Goal: Task Accomplishment & Management: Use online tool/utility

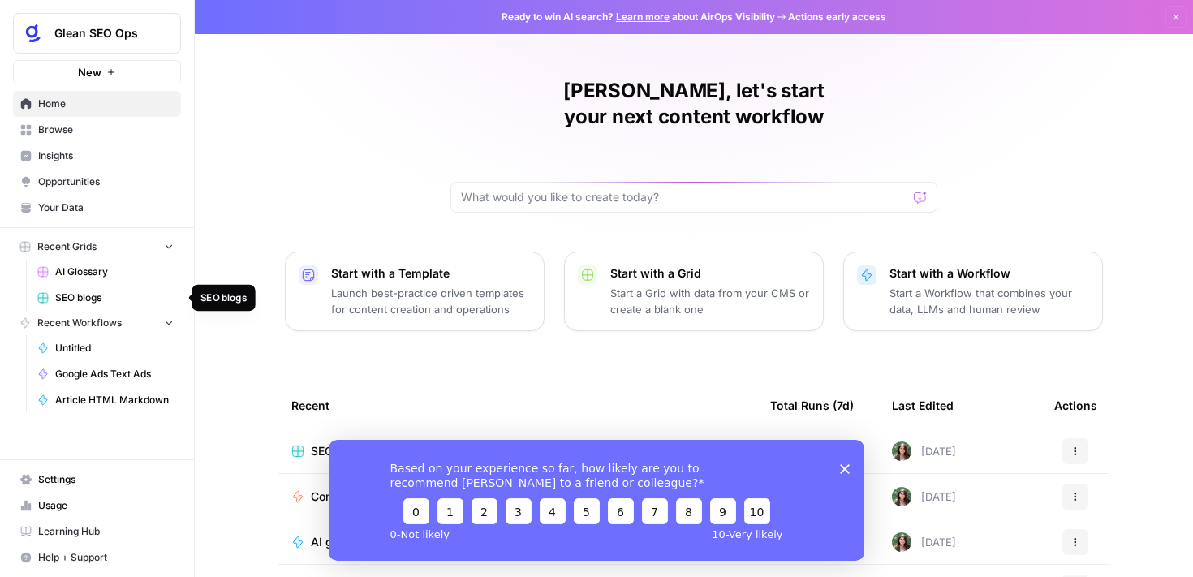
click at [78, 294] on span "SEO blogs" at bounding box center [114, 298] width 119 height 15
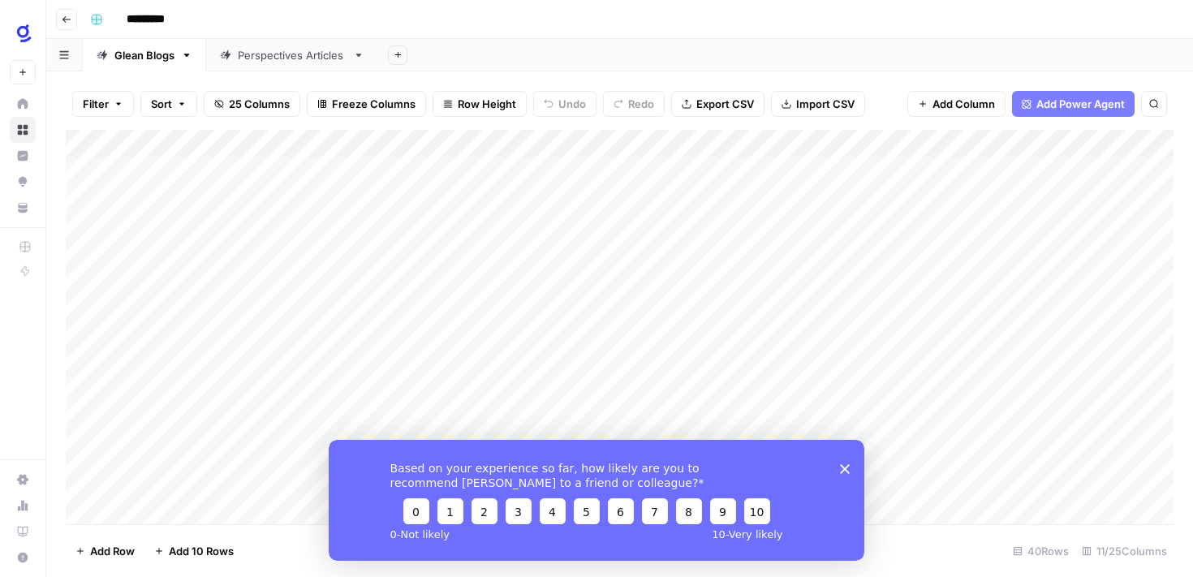
scroll to position [763, 0]
click at [847, 468] on icon "Close survey" at bounding box center [845, 468] width 10 height 10
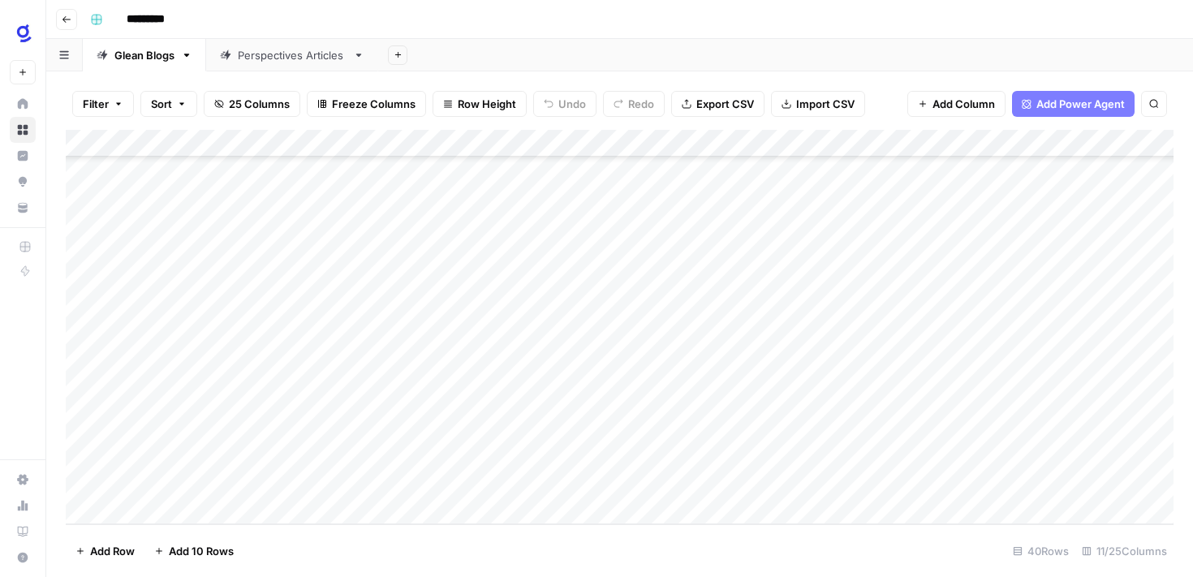
click at [203, 508] on div "Add Column" at bounding box center [620, 327] width 1108 height 394
click at [170, 481] on textarea at bounding box center [252, 484] width 260 height 23
type textarea "**********"
click at [411, 486] on div "Add Column" at bounding box center [620, 327] width 1108 height 394
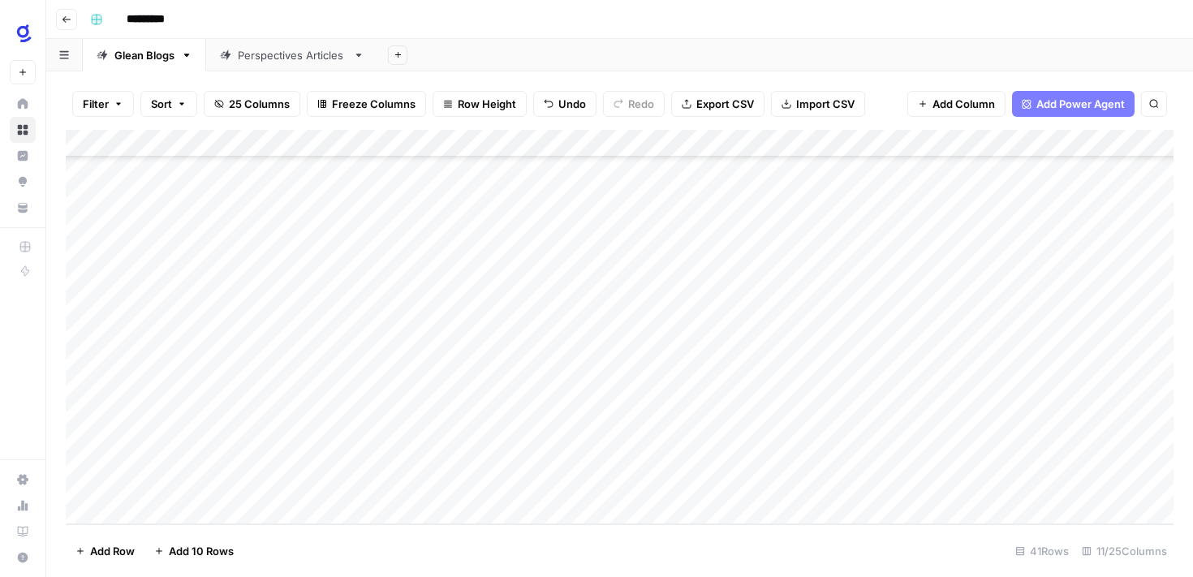
click at [422, 489] on div "Add Column" at bounding box center [620, 327] width 1108 height 394
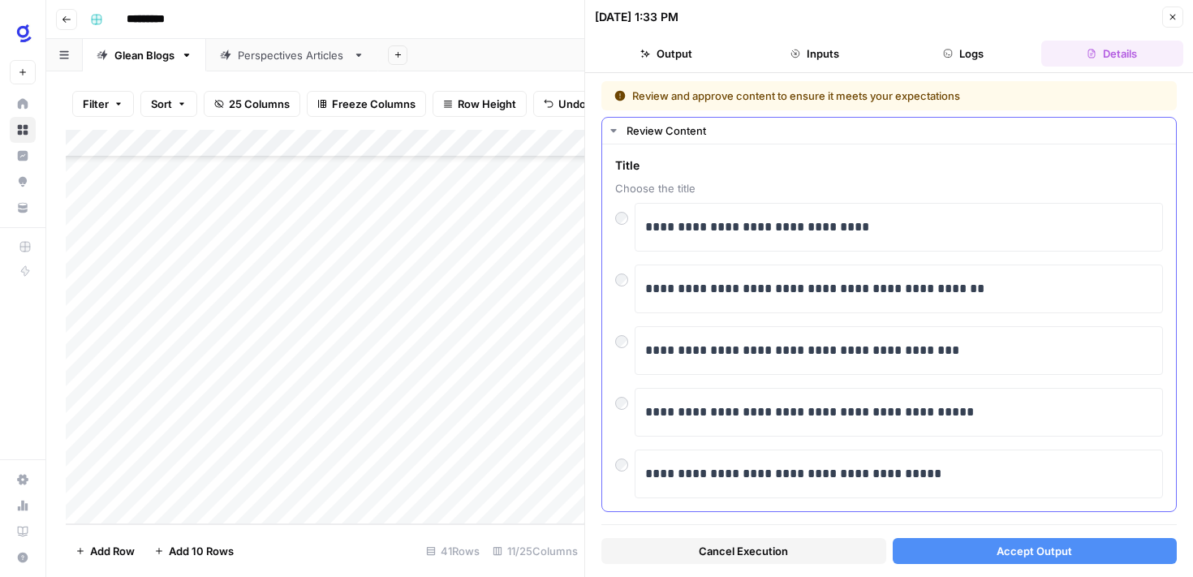
scroll to position [22, 0]
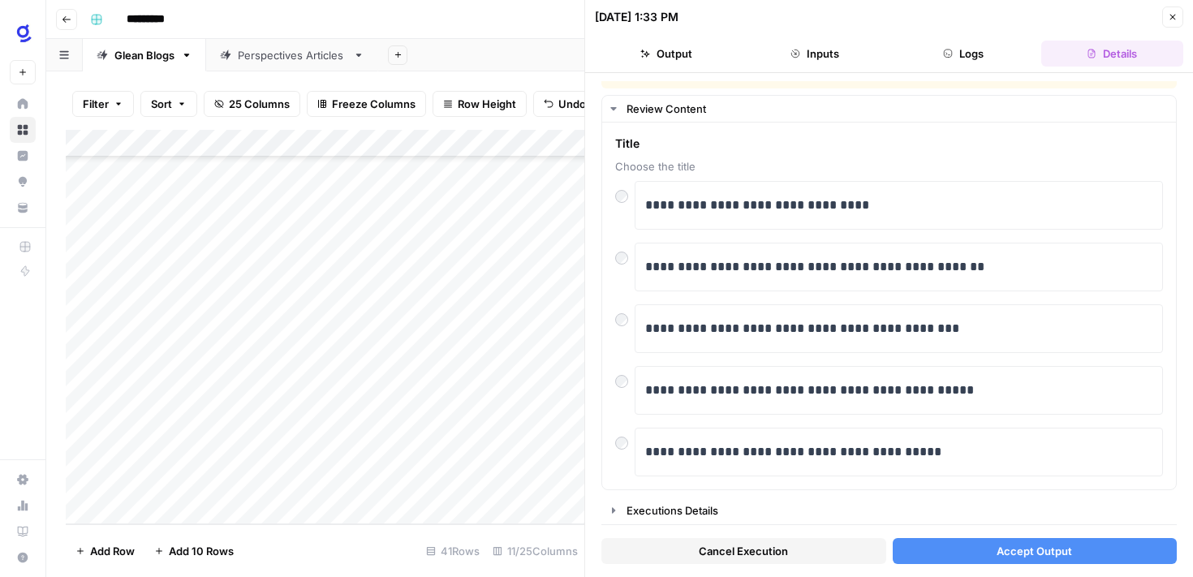
click at [1021, 547] on span "Accept Output" at bounding box center [1034, 551] width 75 height 16
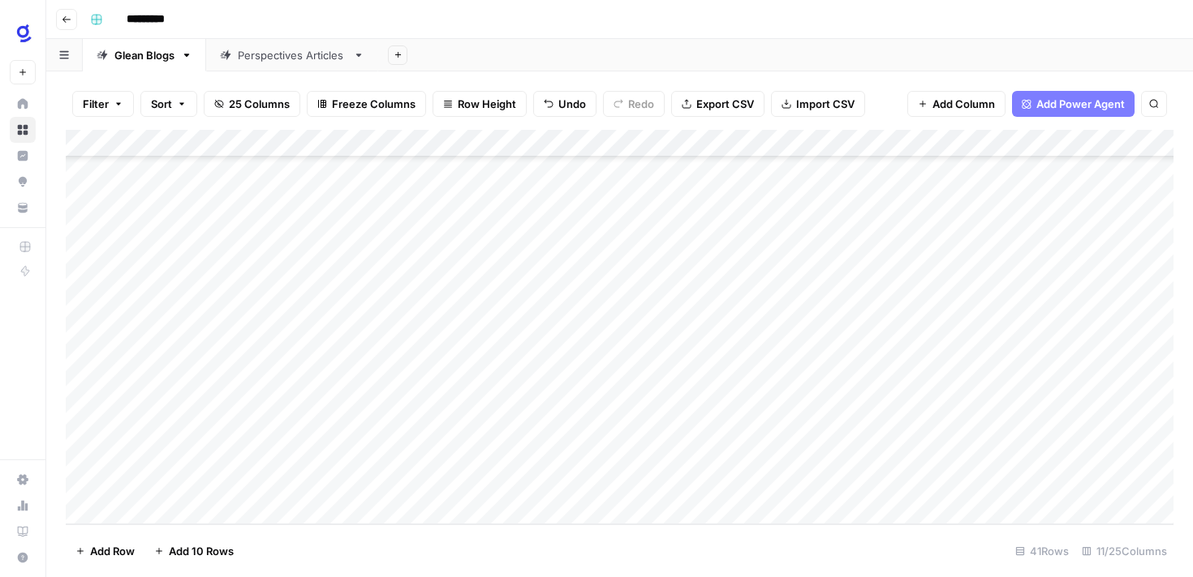
click at [613, 486] on div "Add Column" at bounding box center [620, 327] width 1108 height 394
click at [789, 488] on div "Add Column" at bounding box center [620, 327] width 1108 height 394
click at [1170, 513] on icon "close" at bounding box center [1170, 513] width 8 height 8
click at [635, 481] on div "Add Column" at bounding box center [620, 327] width 1108 height 394
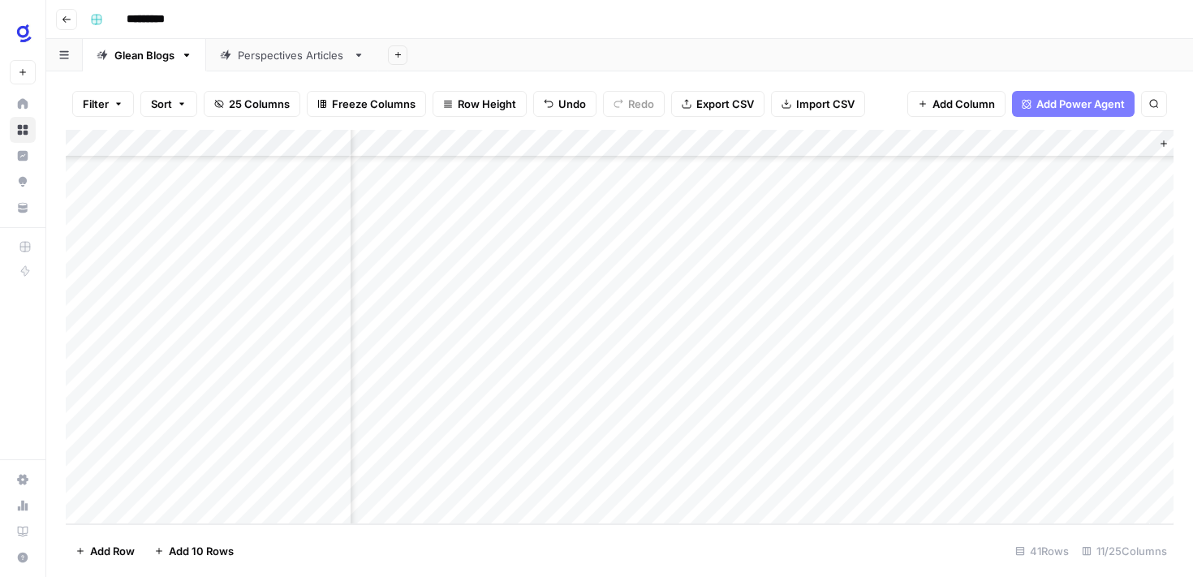
scroll to position [791, 824]
click at [823, 455] on div "Add Column" at bounding box center [620, 327] width 1108 height 394
click at [748, 146] on div "Add Column" at bounding box center [620, 327] width 1108 height 394
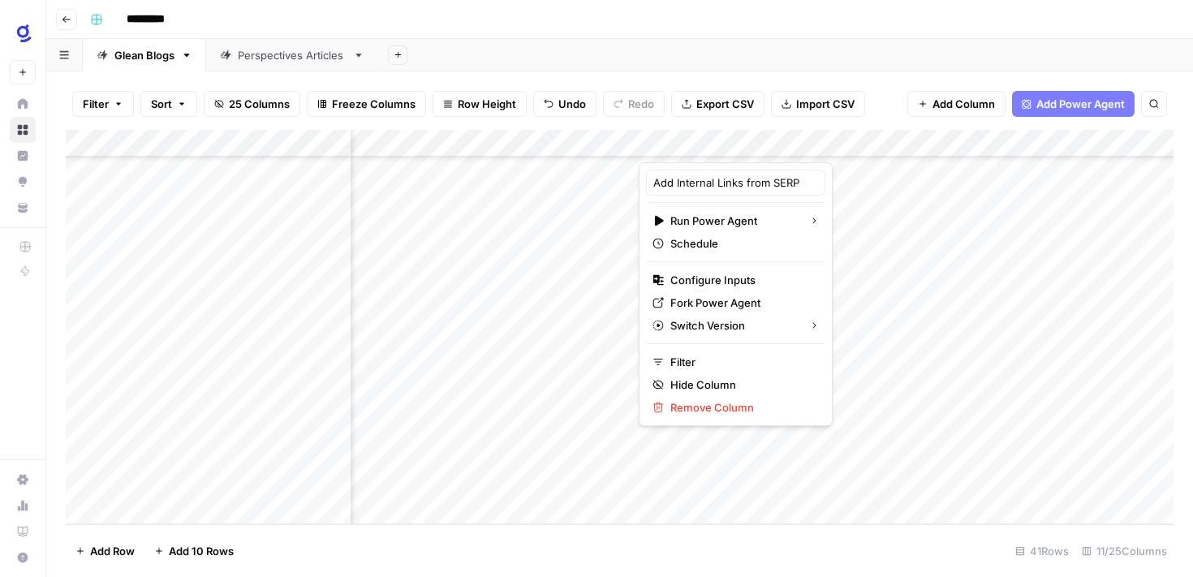
click at [752, 142] on div at bounding box center [712, 146] width 147 height 32
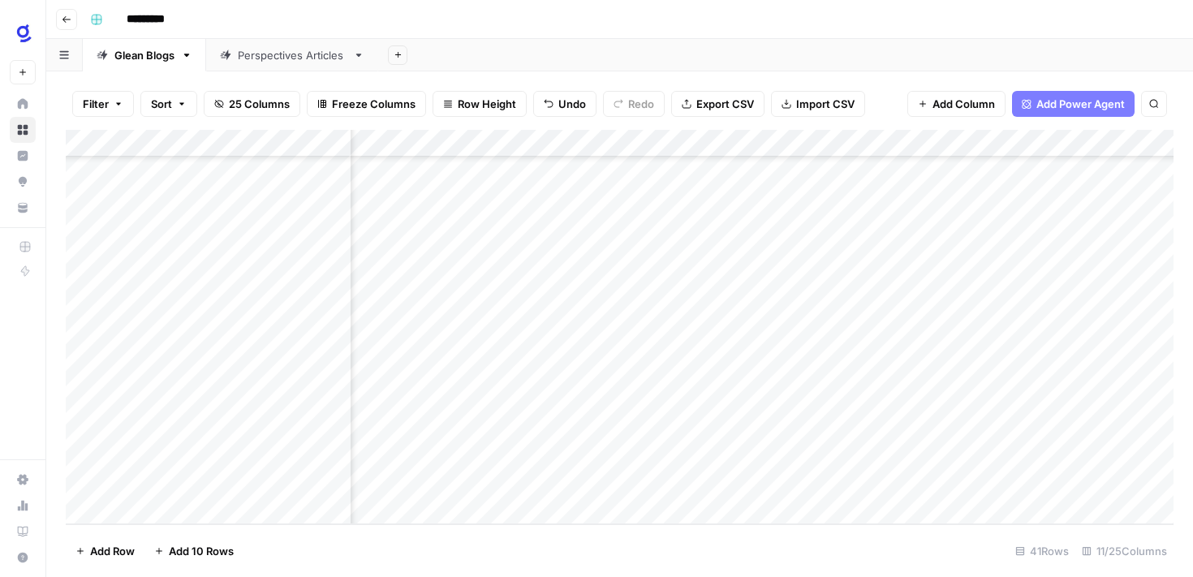
click at [743, 80] on div "Filter Sort 25 Columns Freeze Columns Row Height Undo Redo Export CSV Import CS…" at bounding box center [620, 104] width 1108 height 52
click at [752, 142] on div "Add Column" at bounding box center [620, 327] width 1108 height 394
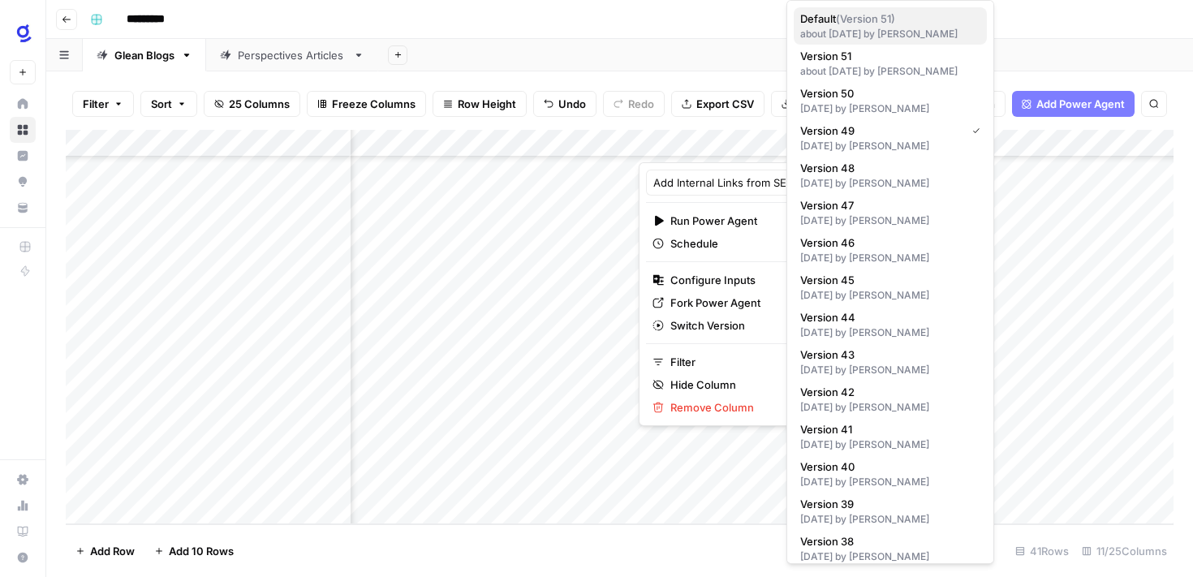
click at [864, 27] on div "about [DATE] by [PERSON_NAME]" at bounding box center [890, 34] width 180 height 15
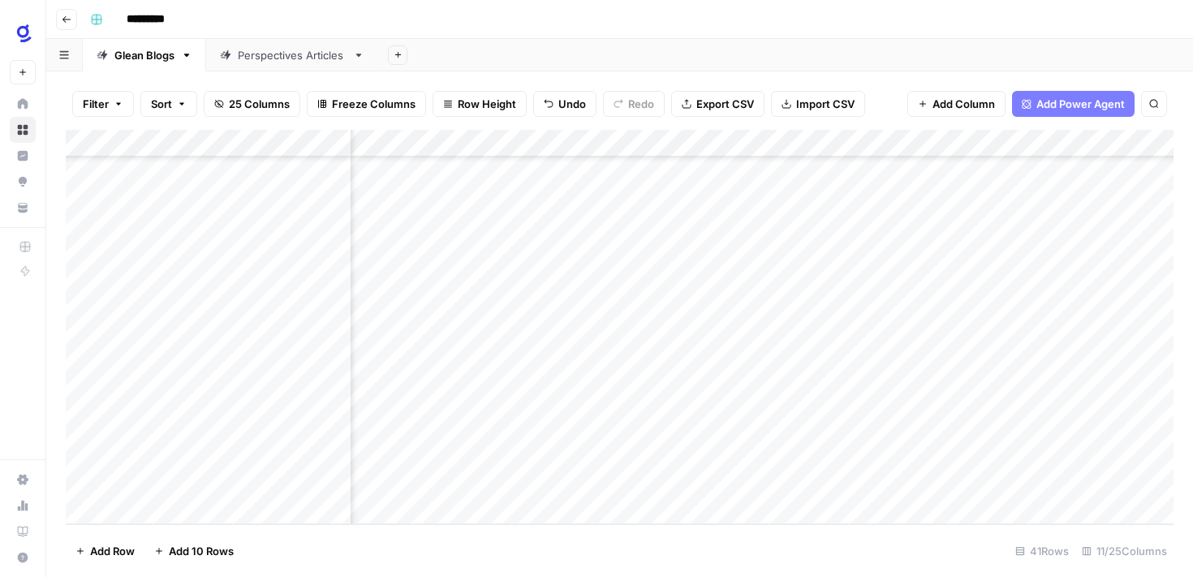
click at [752, 145] on div "Add Column" at bounding box center [620, 327] width 1108 height 394
click at [665, 524] on footer "Add Row Add 10 Rows 41 Rows 11/25 Columns" at bounding box center [620, 550] width 1108 height 53
click at [586, 479] on div "Add Column" at bounding box center [620, 327] width 1108 height 394
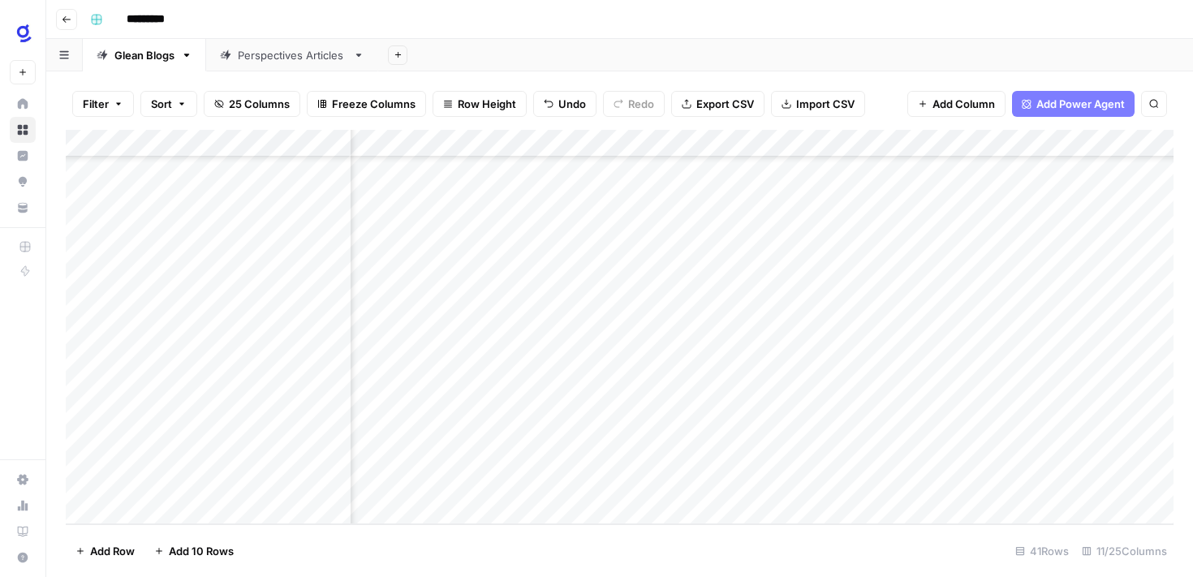
click at [574, 483] on div "Add Column" at bounding box center [620, 327] width 1108 height 394
click at [860, 479] on div "Add Column" at bounding box center [620, 327] width 1108 height 394
click at [625, 484] on div "Add Column" at bounding box center [620, 327] width 1108 height 394
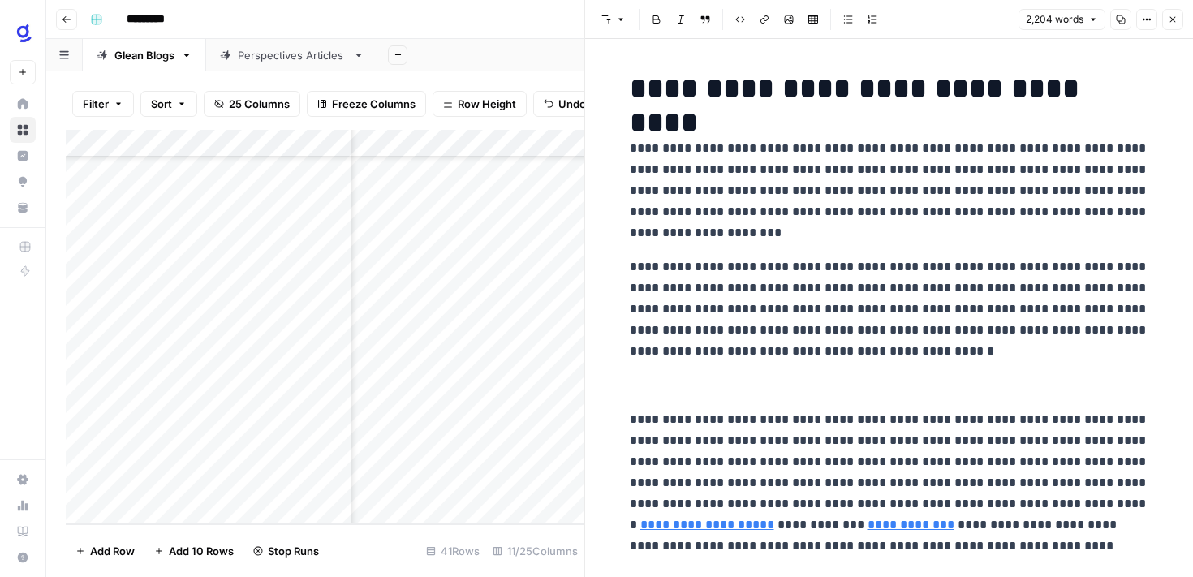
click at [1118, 18] on icon "button" at bounding box center [1121, 20] width 10 height 10
